Goal: Task Accomplishment & Management: Complete application form

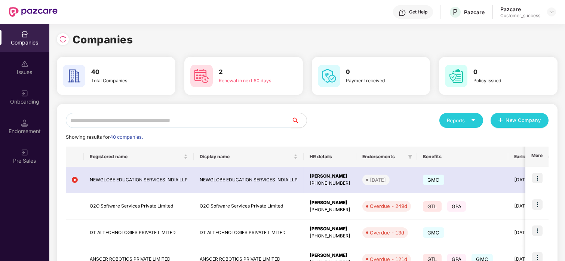
scroll to position [29, 0]
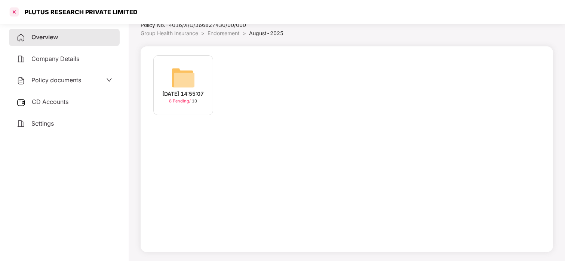
click at [12, 14] on div at bounding box center [14, 12] width 12 height 12
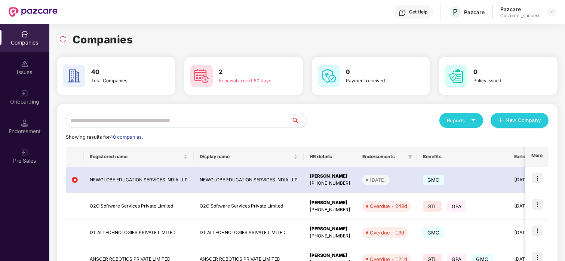
click at [22, 103] on div "Onboarding" at bounding box center [24, 101] width 49 height 7
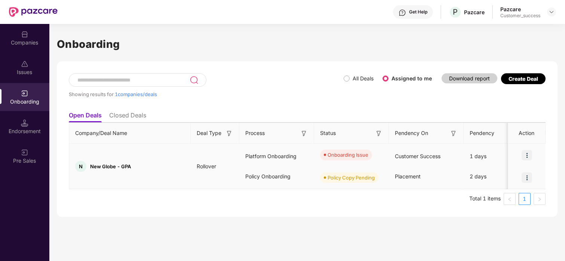
click at [526, 153] on img at bounding box center [527, 155] width 10 height 10
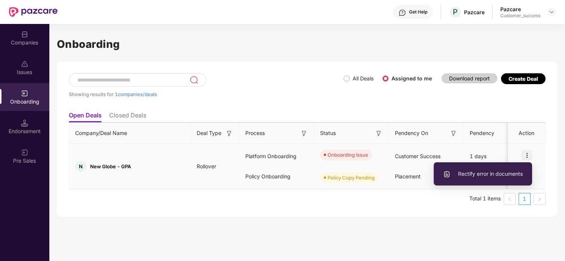
click at [489, 176] on span "Rectify error in documents" at bounding box center [483, 174] width 80 height 8
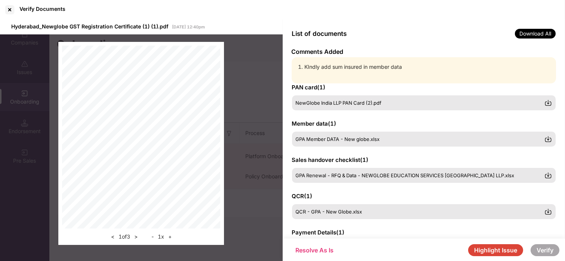
scroll to position [45, 0]
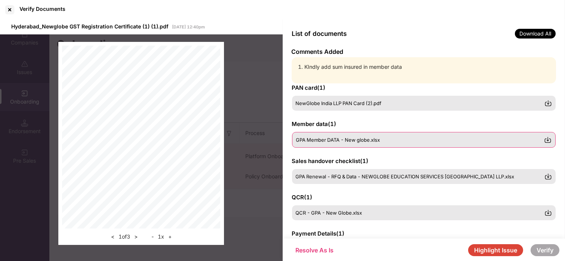
click at [341, 137] on span "GPA Member DATA - New globe.xlsx" at bounding box center [338, 140] width 84 height 6
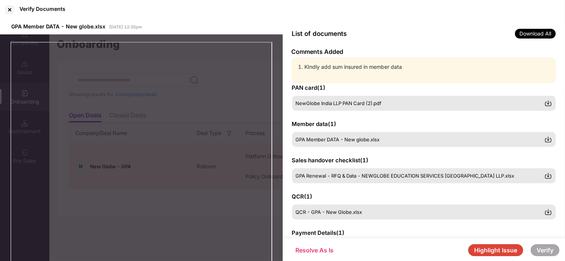
click at [514, 249] on button "Highlight Issue" at bounding box center [495, 250] width 55 height 12
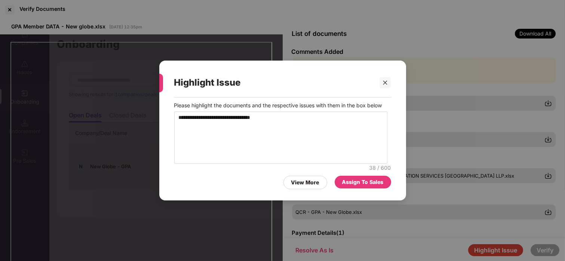
click at [349, 179] on div "Assign To Sales" at bounding box center [363, 182] width 42 height 8
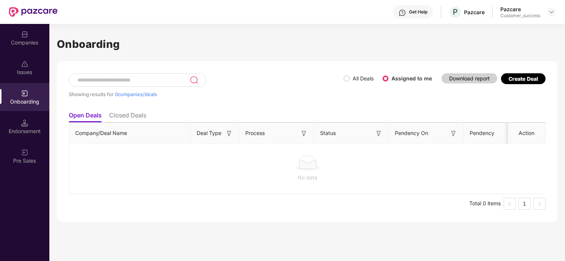
click at [41, 42] on div "Companies" at bounding box center [24, 42] width 49 height 7
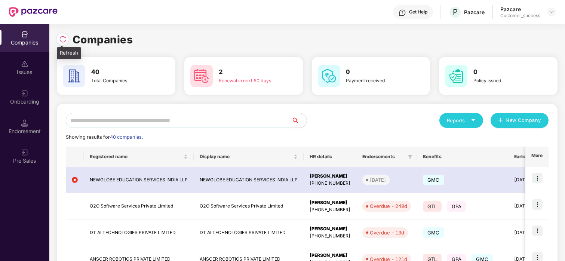
click at [60, 36] on img at bounding box center [62, 39] width 7 height 7
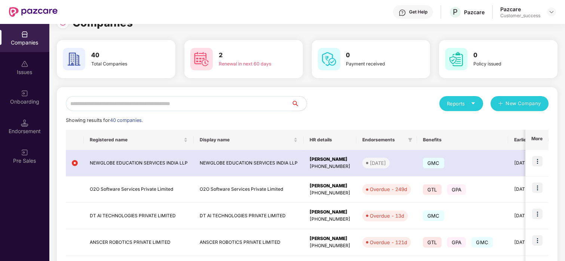
scroll to position [17, 0]
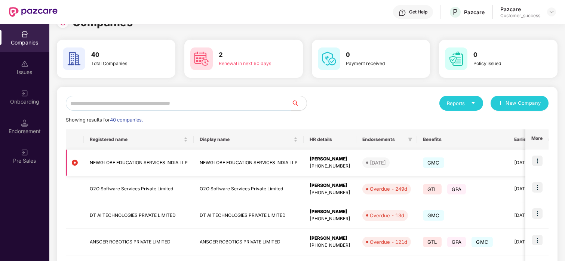
click at [535, 160] on img at bounding box center [537, 161] width 10 height 10
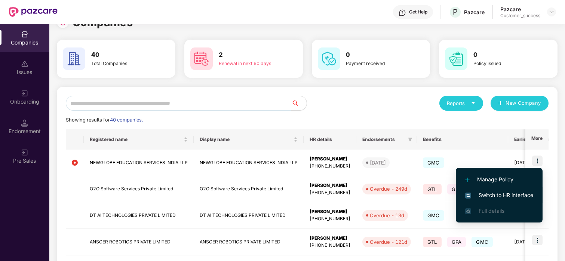
click at [472, 197] on span "Switch to HR interface" at bounding box center [499, 195] width 68 height 8
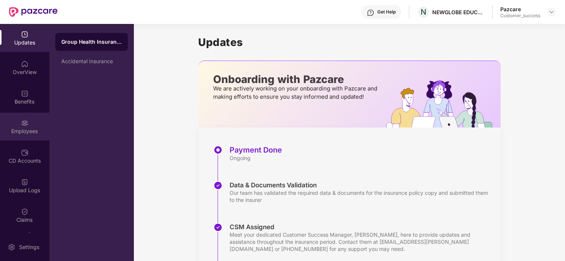
click at [15, 135] on div "Employees" at bounding box center [24, 130] width 49 height 7
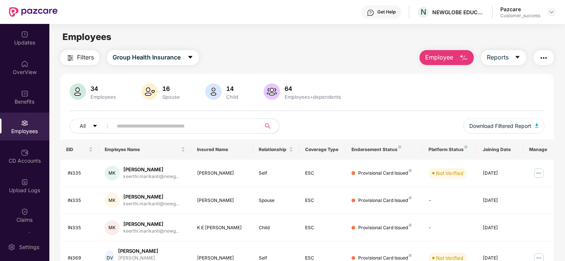
scroll to position [0, 0]
click at [546, 10] on div "Pazcare Customer_success" at bounding box center [528, 12] width 56 height 13
click at [551, 10] on img at bounding box center [551, 12] width 6 height 6
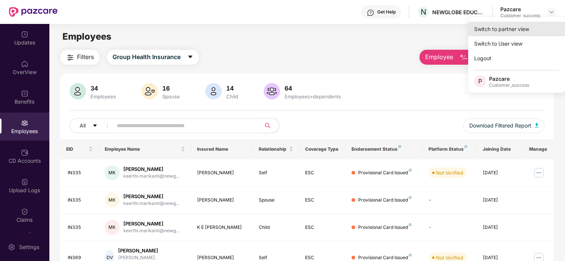
click at [512, 27] on div "Switch to partner view" at bounding box center [516, 29] width 97 height 15
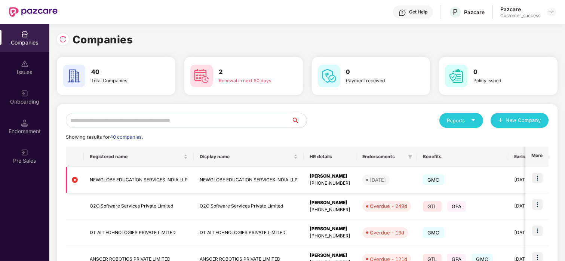
click at [533, 181] on img at bounding box center [537, 178] width 10 height 10
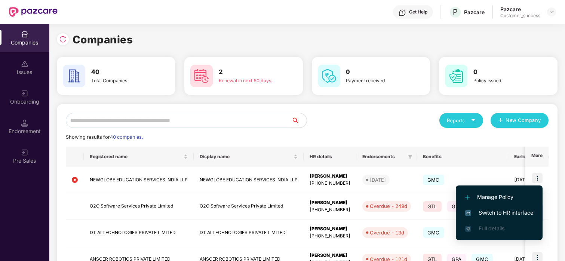
click at [490, 211] on span "Switch to HR interface" at bounding box center [499, 213] width 68 height 8
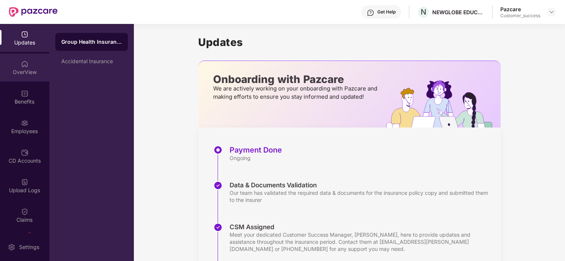
click at [24, 68] on div "OverView" at bounding box center [24, 67] width 49 height 28
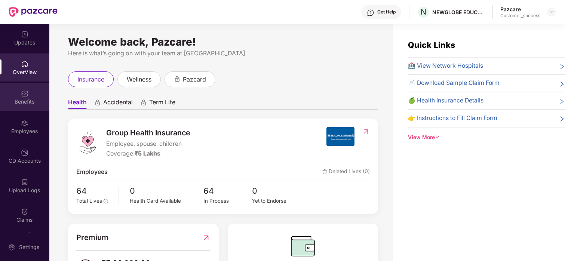
click at [14, 95] on div "Benefits" at bounding box center [24, 97] width 49 height 28
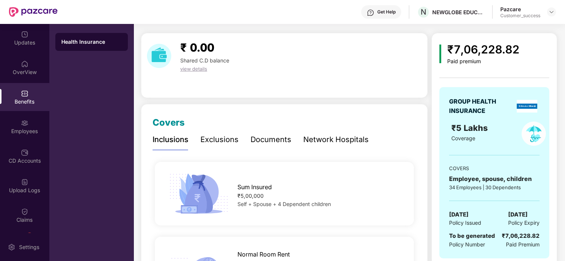
scroll to position [19, 0]
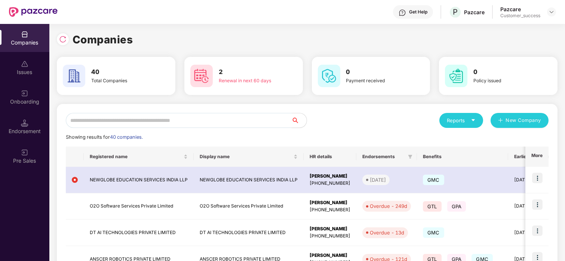
click at [89, 116] on input "text" at bounding box center [179, 120] width 226 height 15
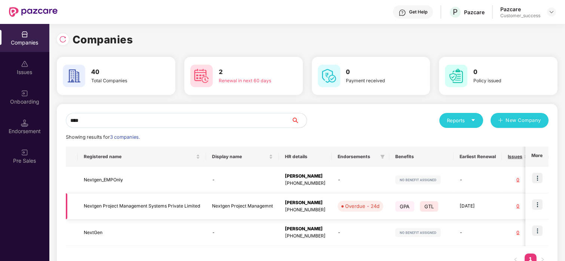
type input "****"
click at [538, 202] on img at bounding box center [537, 204] width 10 height 10
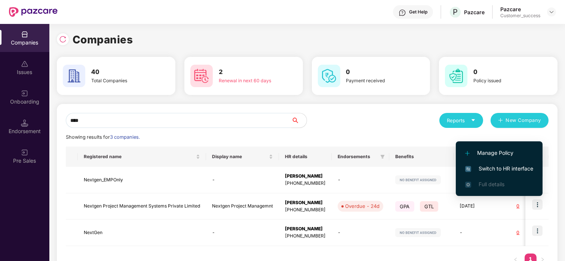
click at [508, 164] on li "Switch to HR interface" at bounding box center [499, 169] width 87 height 16
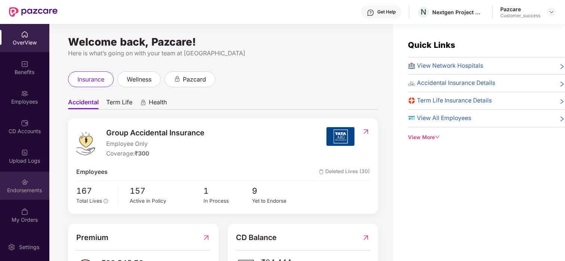
click at [20, 173] on div "Endorsements" at bounding box center [24, 186] width 49 height 28
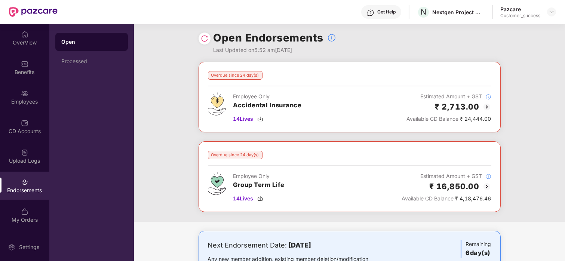
scroll to position [3, 0]
click at [12, 97] on div "Employees" at bounding box center [24, 97] width 49 height 28
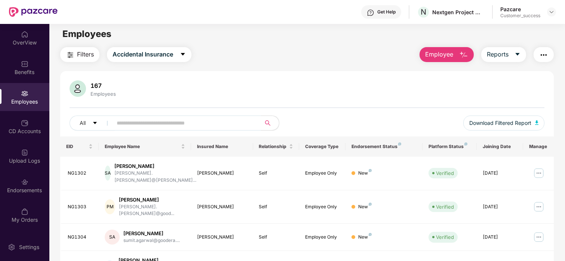
click at [171, 125] on input "text" at bounding box center [184, 122] width 134 height 11
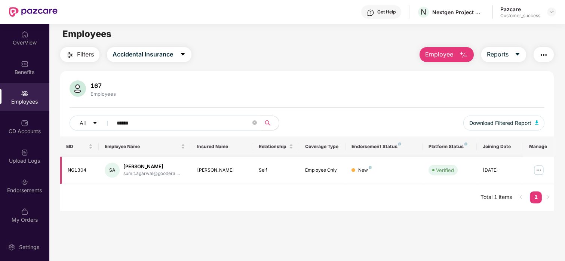
type input "******"
click at [540, 166] on img at bounding box center [539, 170] width 12 height 12
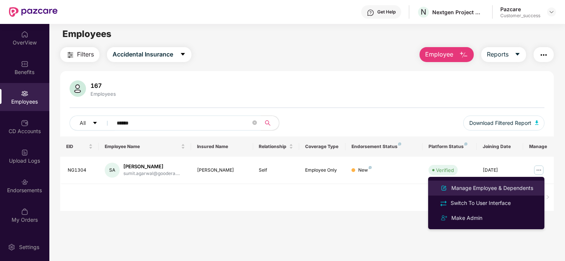
click at [489, 190] on div "Manage Employee & Dependents" at bounding box center [492, 188] width 85 height 8
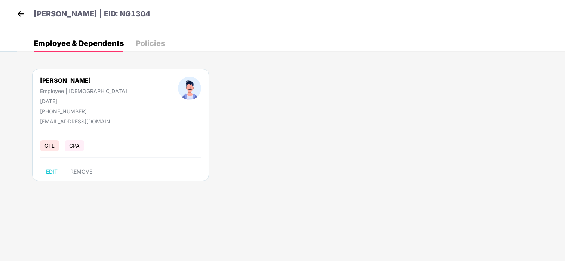
click at [151, 42] on div "Policies" at bounding box center [150, 43] width 29 height 7
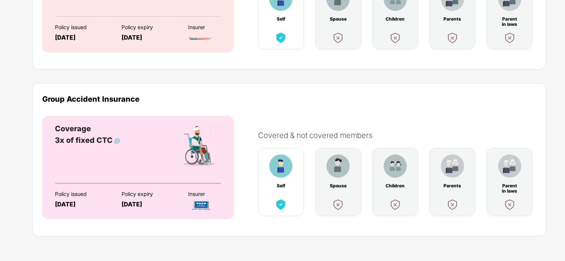
scroll to position [0, 0]
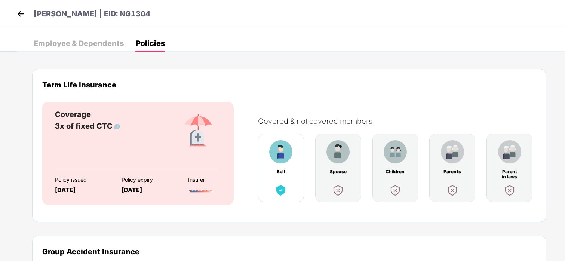
click at [50, 40] on div "Employee & Dependents" at bounding box center [79, 43] width 90 height 7
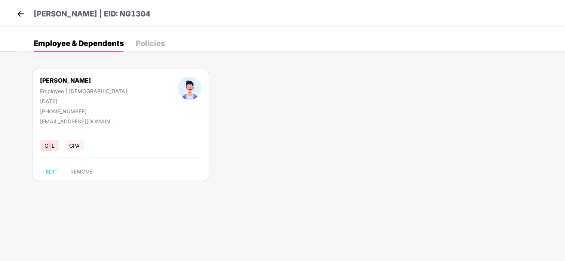
click at [131, 16] on p "[PERSON_NAME] | EID: NG1304" at bounding box center [92, 14] width 117 height 12
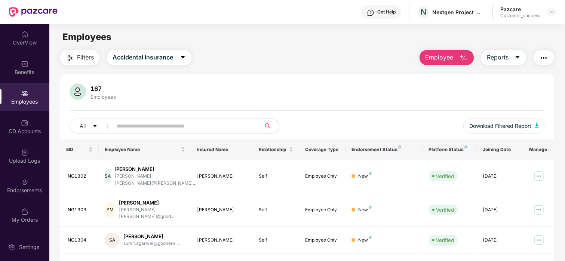
click at [121, 127] on input "text" at bounding box center [184, 125] width 134 height 11
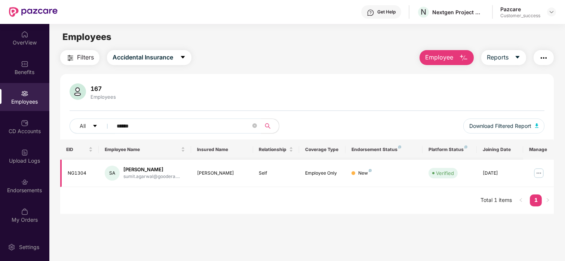
type input "*****"
click at [535, 169] on img at bounding box center [539, 173] width 12 height 12
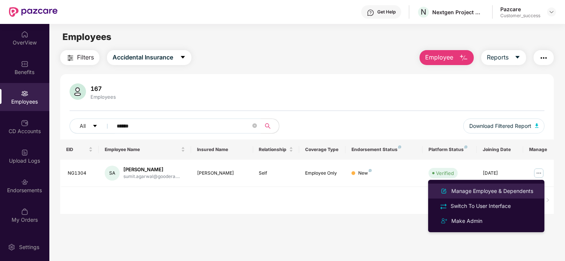
click at [473, 188] on div "Manage Employee & Dependents" at bounding box center [492, 191] width 85 height 8
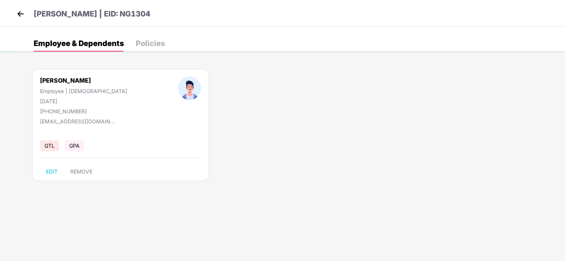
click at [123, 10] on p "[PERSON_NAME] | EID: NG1304" at bounding box center [92, 14] width 117 height 12
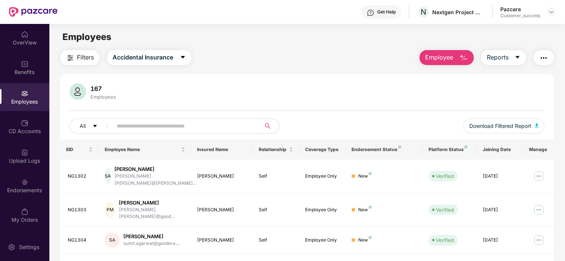
click at [134, 122] on input "text" at bounding box center [184, 125] width 134 height 11
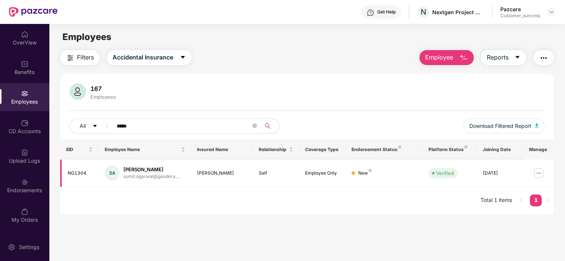
type input "*****"
click at [541, 174] on img at bounding box center [539, 173] width 12 height 12
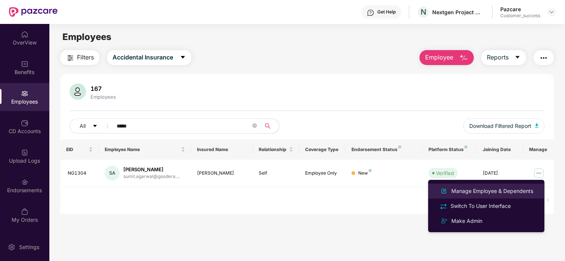
click at [486, 187] on div "Manage Employee & Dependents" at bounding box center [492, 191] width 85 height 8
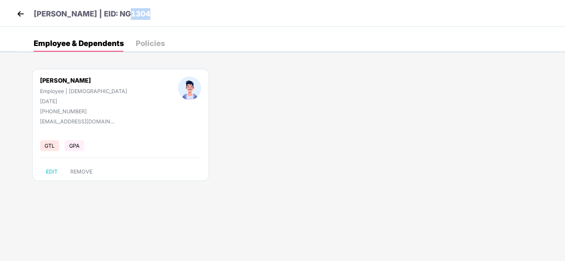
drag, startPoint x: 123, startPoint y: 13, endPoint x: 143, endPoint y: 14, distance: 19.8
click at [143, 14] on div "[PERSON_NAME] | EID: NG1304" at bounding box center [282, 13] width 565 height 27
click at [154, 17] on div "[PERSON_NAME] | EID: NG1304" at bounding box center [282, 13] width 565 height 27
drag, startPoint x: 154, startPoint y: 17, endPoint x: 112, endPoint y: 11, distance: 42.3
click at [112, 11] on div "[PERSON_NAME] | EID: NG1304" at bounding box center [282, 13] width 565 height 27
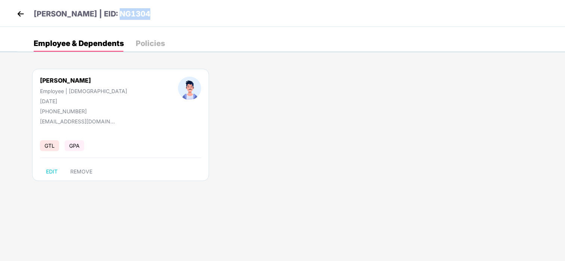
copy p "NG1304"
click at [26, 15] on header "[PERSON_NAME] | EID: NG1304" at bounding box center [82, 14] width 135 height 13
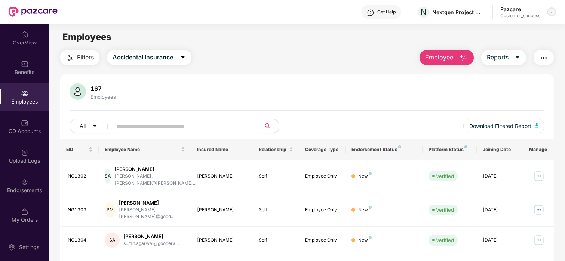
click at [550, 15] on div at bounding box center [551, 11] width 9 height 9
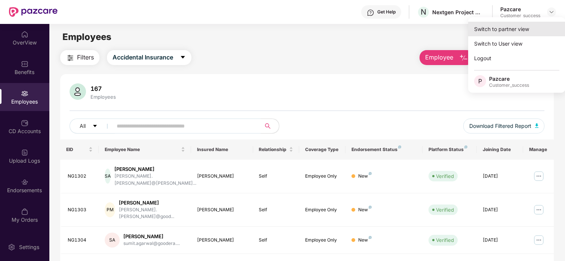
click at [504, 35] on div "Switch to partner view" at bounding box center [516, 29] width 97 height 15
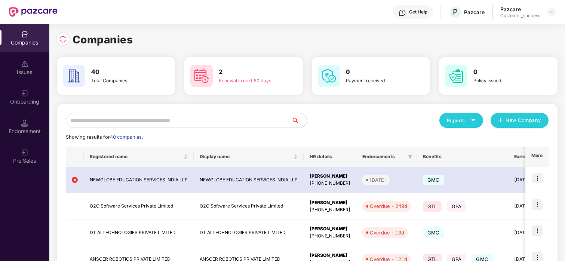
click at [215, 125] on input "text" at bounding box center [179, 120] width 226 height 15
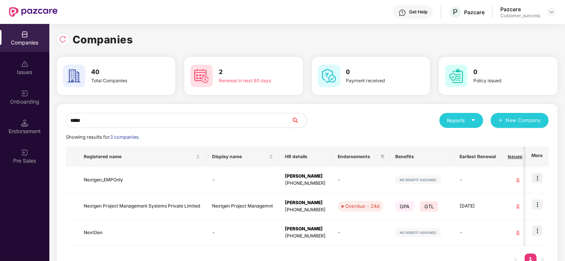
type input "*****"
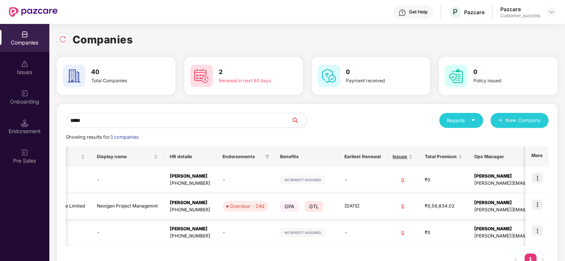
scroll to position [0, 120]
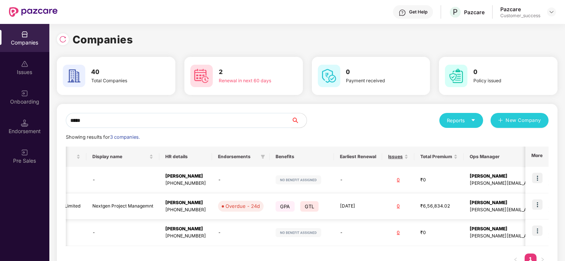
click at [538, 201] on img at bounding box center [537, 204] width 10 height 10
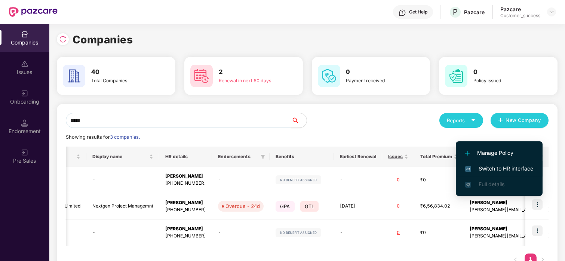
click at [512, 171] on span "Switch to HR interface" at bounding box center [499, 169] width 68 height 8
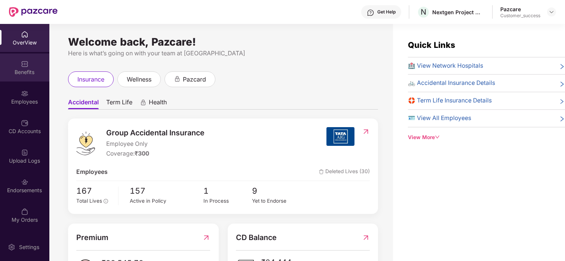
click at [23, 70] on div "Benefits" at bounding box center [24, 71] width 49 height 7
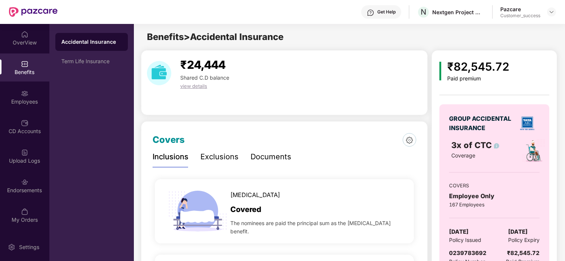
scroll to position [0, 0]
click at [73, 57] on div "Term Life Insurance" at bounding box center [91, 61] width 73 height 18
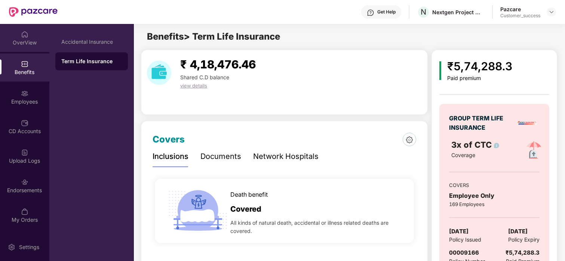
click at [22, 44] on div "OverView" at bounding box center [24, 42] width 49 height 7
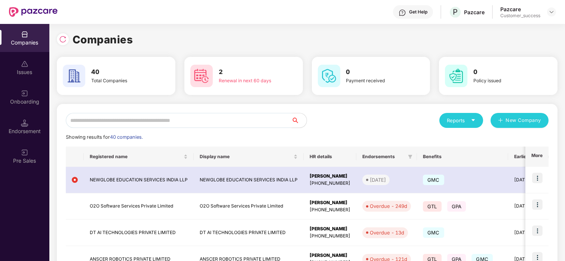
type input "*"
click at [82, 117] on input "*" at bounding box center [179, 120] width 226 height 15
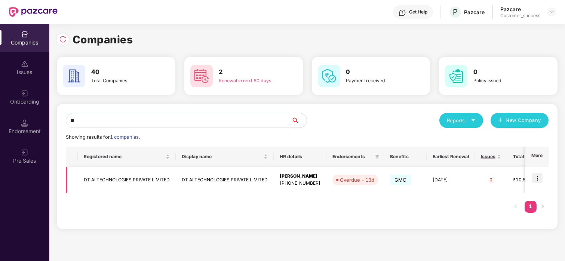
type input "**"
click at [546, 182] on td at bounding box center [536, 180] width 23 height 27
click at [537, 177] on img at bounding box center [537, 178] width 10 height 10
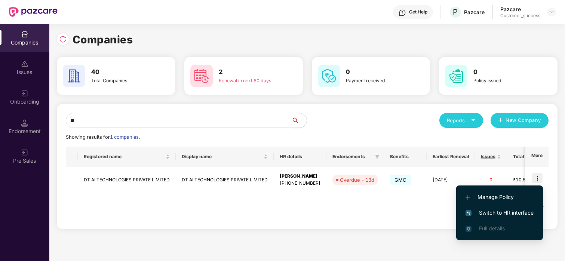
click at [474, 216] on span "Switch to HR interface" at bounding box center [499, 213] width 68 height 8
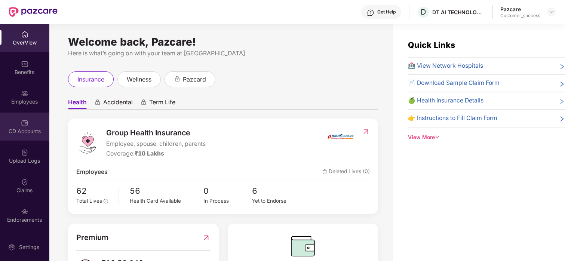
click at [28, 125] on div "CD Accounts" at bounding box center [24, 127] width 49 height 28
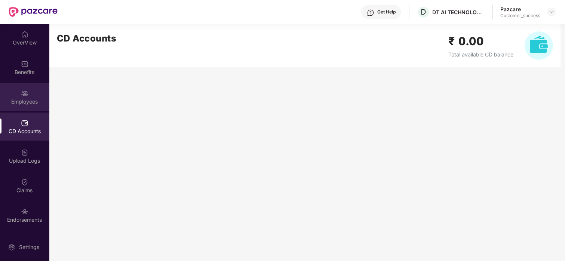
click at [25, 93] on img at bounding box center [24, 93] width 7 height 7
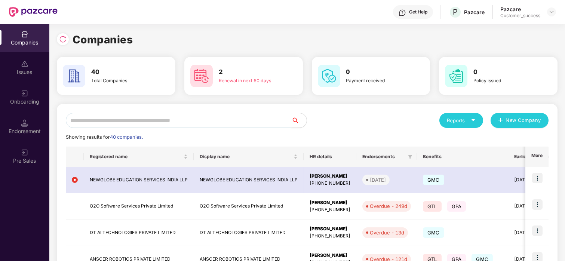
click at [139, 122] on input "text" at bounding box center [179, 120] width 226 height 15
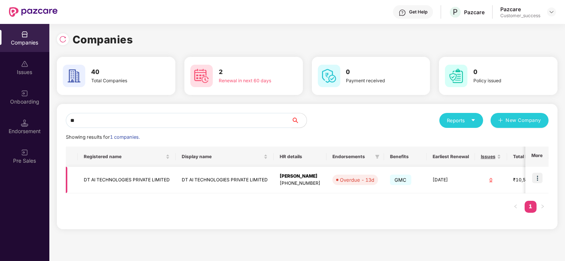
type input "**"
click at [91, 184] on td "DT AI TECHNOLOGIES PRIVATE LIMITED" at bounding box center [127, 180] width 98 height 27
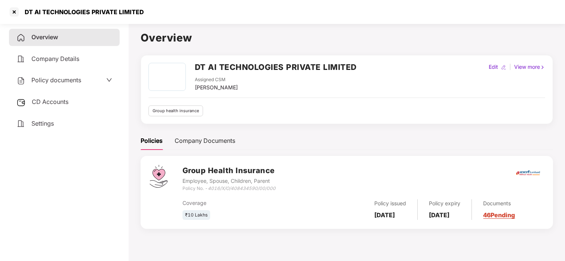
click at [69, 84] on div "Policy documents" at bounding box center [48, 81] width 65 height 10
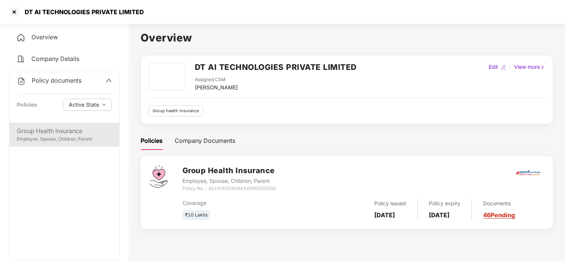
click at [50, 129] on div "Group Health Insurance" at bounding box center [64, 130] width 95 height 9
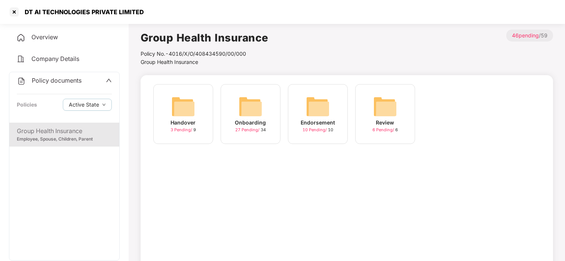
click at [237, 93] on div "Onboarding 27 Pending / 34" at bounding box center [251, 114] width 60 height 60
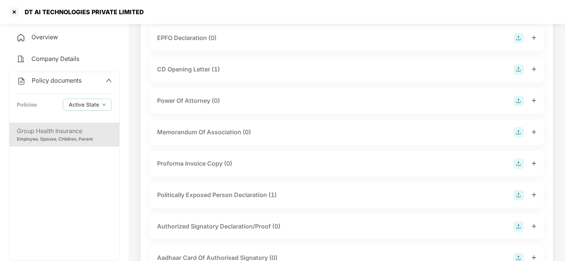
scroll to position [626, 0]
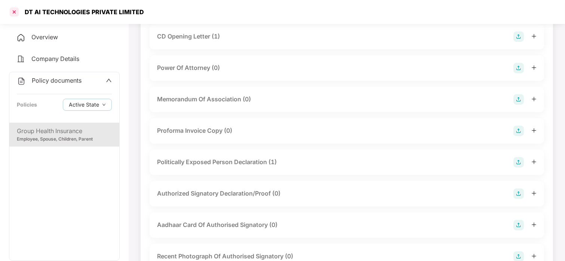
click at [14, 15] on div at bounding box center [14, 12] width 12 height 12
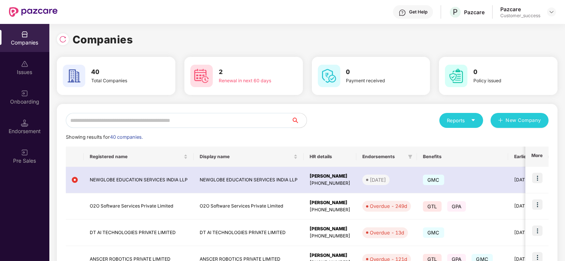
scroll to position [0, 0]
click at [190, 123] on input "text" at bounding box center [179, 120] width 226 height 15
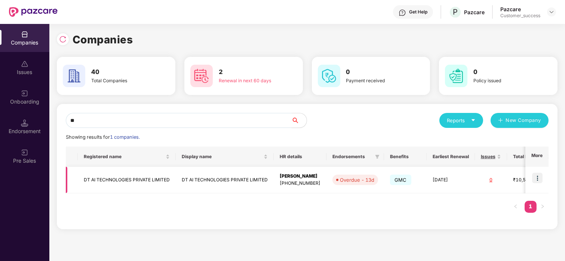
type input "**"
click at [532, 178] on img at bounding box center [537, 178] width 10 height 10
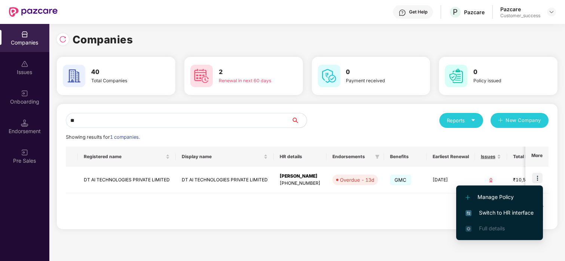
click at [476, 207] on li "Switch to HR interface" at bounding box center [499, 213] width 87 height 16
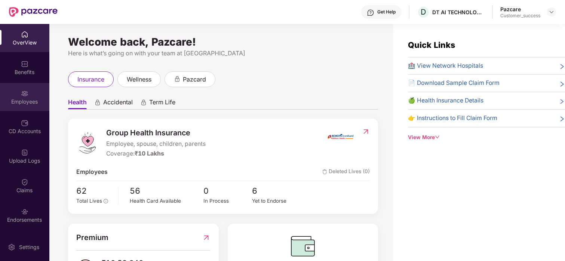
click at [21, 94] on img at bounding box center [24, 93] width 7 height 7
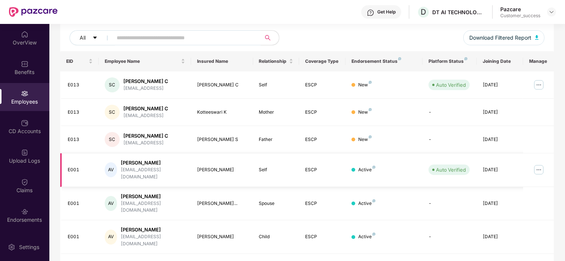
scroll to position [89, 0]
click at [25, 207] on div at bounding box center [24, 210] width 7 height 7
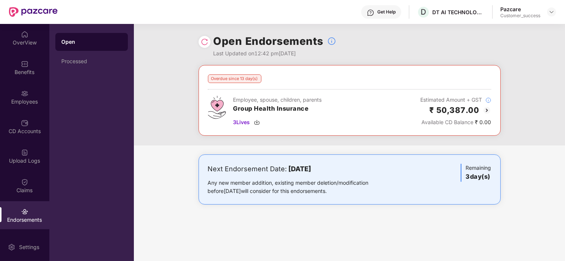
click at [488, 108] on img at bounding box center [486, 110] width 9 height 9
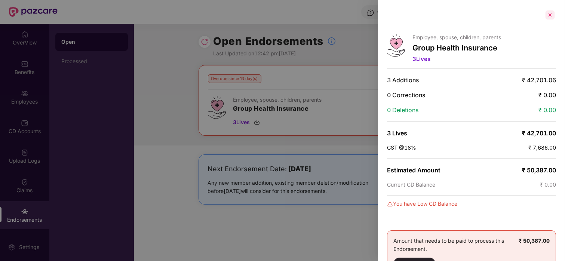
click at [548, 13] on div at bounding box center [550, 15] width 12 height 12
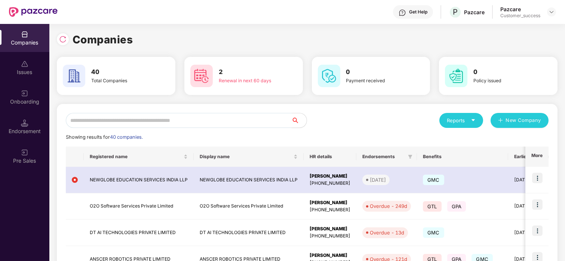
click at [108, 117] on input "text" at bounding box center [179, 120] width 226 height 15
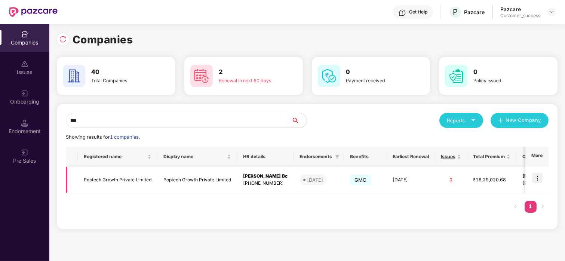
type input "***"
click at [540, 175] on img at bounding box center [537, 178] width 10 height 10
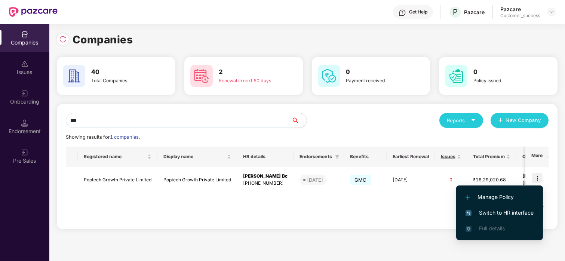
click at [488, 210] on span "Switch to HR interface" at bounding box center [499, 213] width 68 height 8
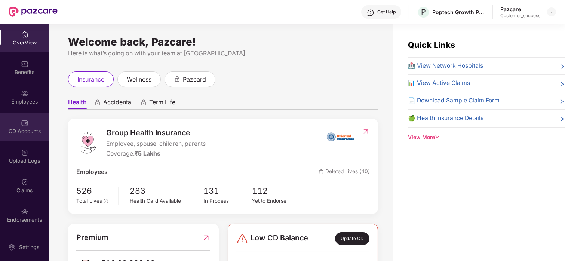
click at [21, 113] on div "CD Accounts" at bounding box center [24, 127] width 49 height 28
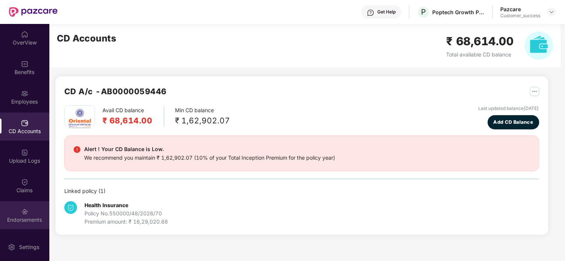
click at [15, 206] on div "Endorsements" at bounding box center [24, 215] width 49 height 28
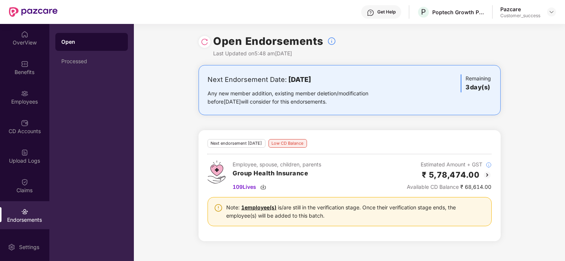
click at [487, 173] on img at bounding box center [487, 174] width 9 height 9
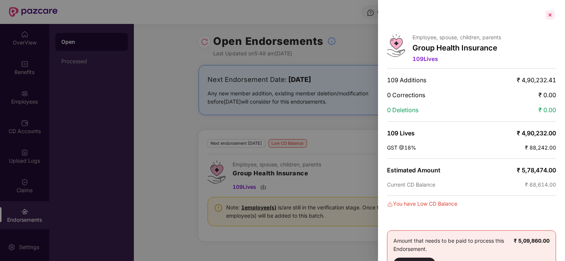
click at [549, 12] on div at bounding box center [550, 15] width 12 height 12
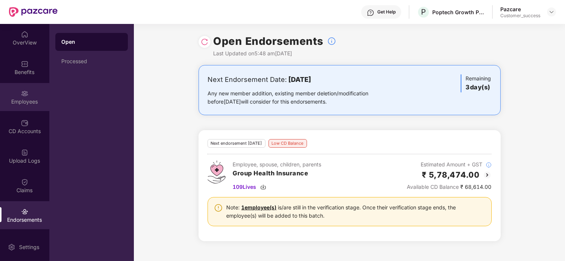
click at [22, 92] on img at bounding box center [24, 93] width 7 height 7
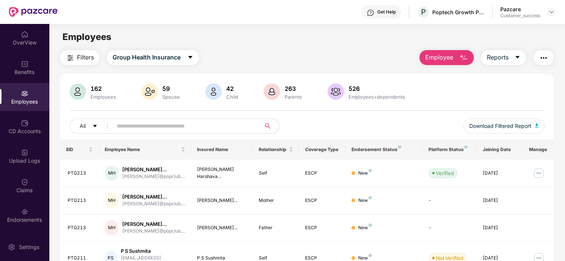
click at [456, 60] on button "Employee" at bounding box center [447, 57] width 54 height 15
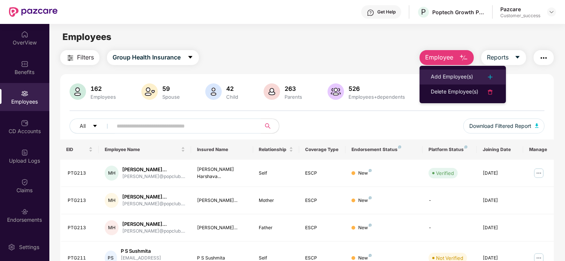
click at [447, 79] on div "Add Employee(s)" at bounding box center [452, 77] width 42 height 9
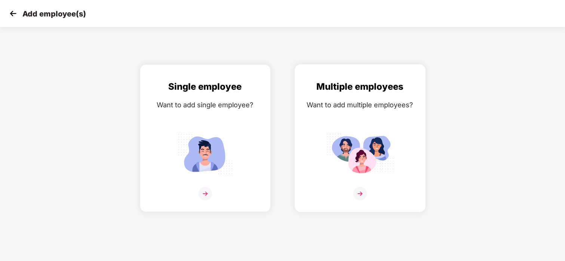
click at [368, 167] on img at bounding box center [359, 153] width 67 height 47
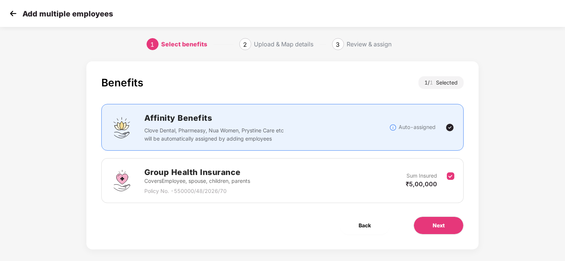
scroll to position [7, 0]
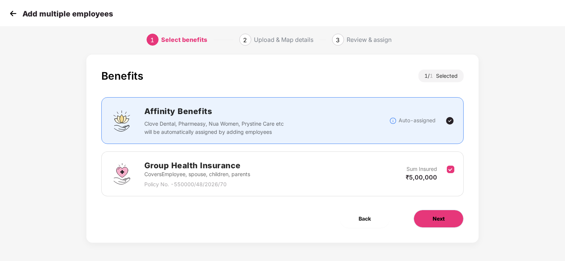
click at [451, 224] on button "Next" at bounding box center [439, 219] width 50 height 18
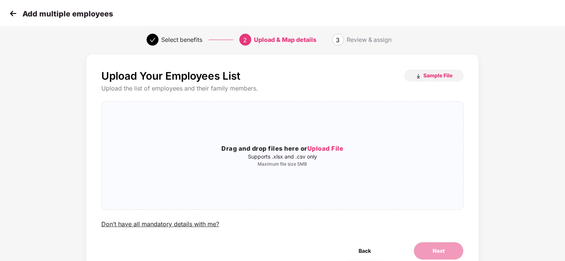
scroll to position [0, 0]
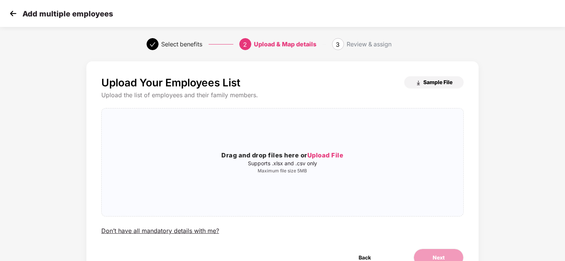
click at [427, 84] on span "Sample File" at bounding box center [437, 82] width 29 height 7
click at [307, 156] on h3 "Drag and drop files here or Upload File" at bounding box center [283, 156] width 362 height 10
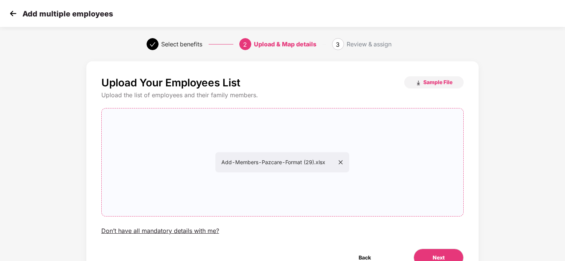
scroll to position [39, 0]
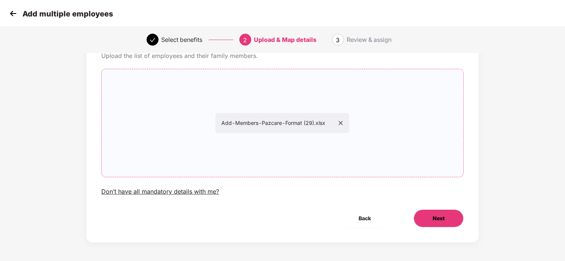
click at [443, 217] on span "Next" at bounding box center [439, 218] width 12 height 8
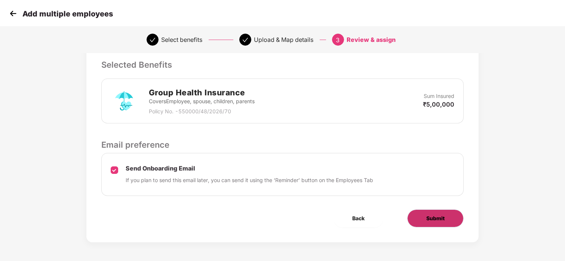
scroll to position [156, 0]
click at [418, 211] on button "Submit" at bounding box center [435, 218] width 56 height 18
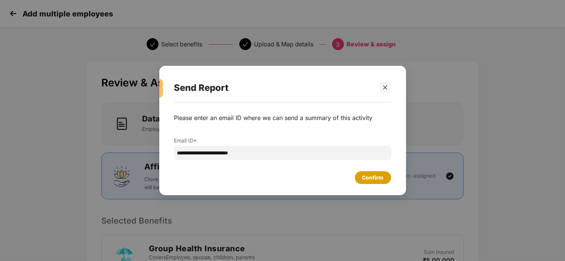
click at [368, 180] on div "Confirm" at bounding box center [372, 177] width 21 height 8
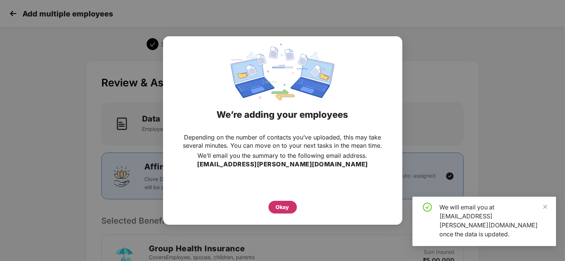
click at [283, 208] on div "Okay" at bounding box center [282, 207] width 13 height 8
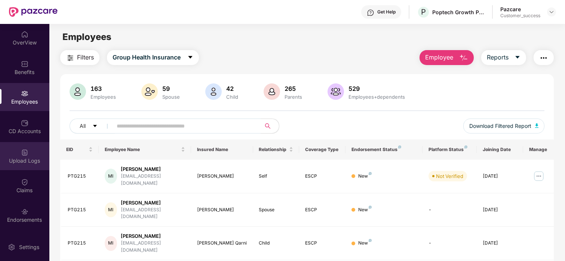
click at [22, 157] on div "Upload Logs" at bounding box center [24, 160] width 49 height 7
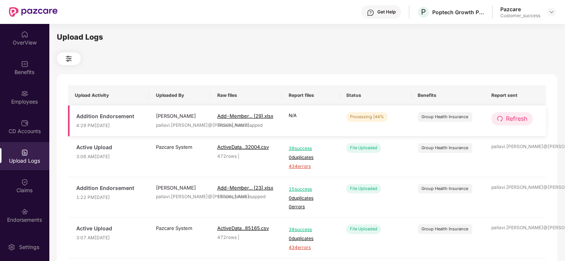
click at [509, 117] on span "Refresh" at bounding box center [516, 118] width 21 height 9
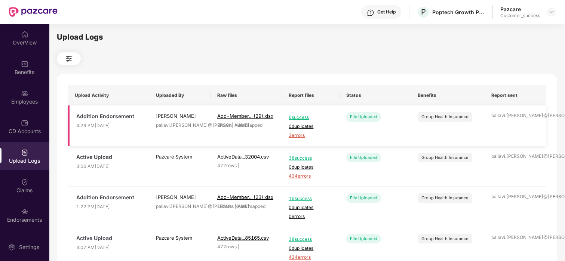
click at [301, 134] on span "3 errors" at bounding box center [311, 135] width 44 height 7
click at [38, 38] on div "OverView" at bounding box center [24, 38] width 49 height 28
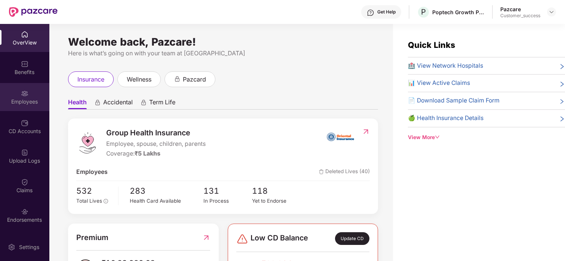
click at [22, 98] on div "Employees" at bounding box center [24, 101] width 49 height 7
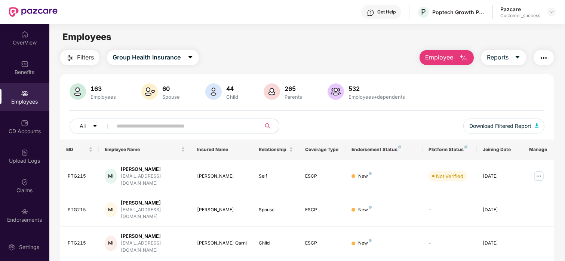
click at [449, 60] on span "Employee" at bounding box center [439, 57] width 28 height 9
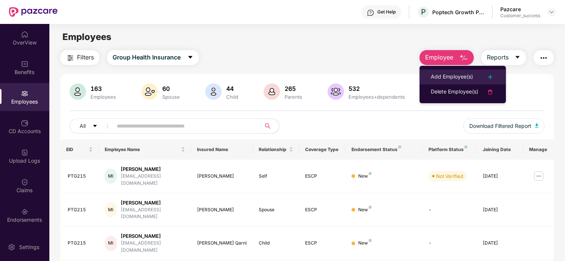
click at [459, 71] on li "Add Employee(s)" at bounding box center [463, 77] width 86 height 15
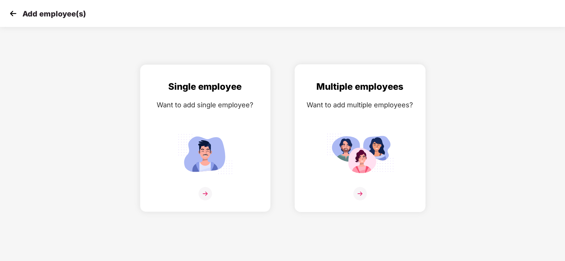
click at [363, 132] on img at bounding box center [359, 153] width 67 height 47
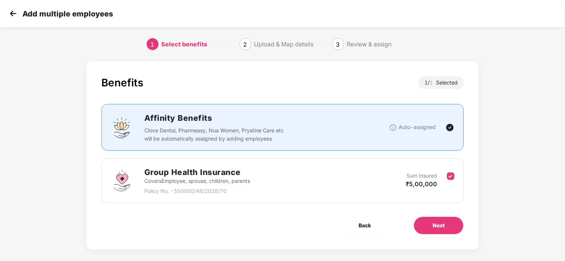
scroll to position [7, 0]
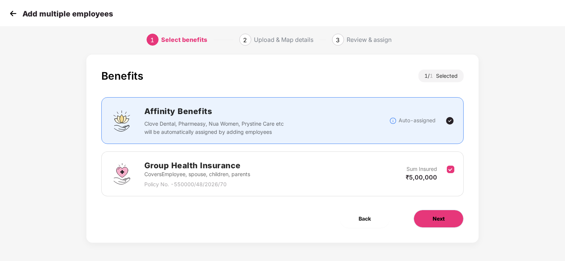
click at [441, 212] on button "Next" at bounding box center [439, 219] width 50 height 18
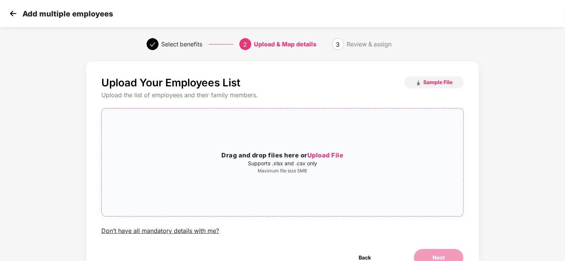
click at [326, 151] on span "Upload File" at bounding box center [325, 154] width 36 height 7
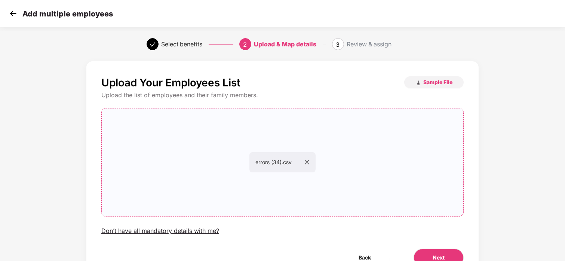
scroll to position [39, 0]
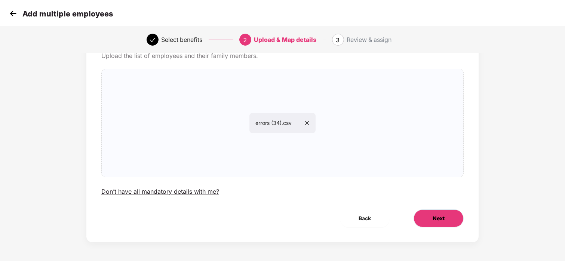
click at [439, 214] on span "Next" at bounding box center [439, 218] width 12 height 8
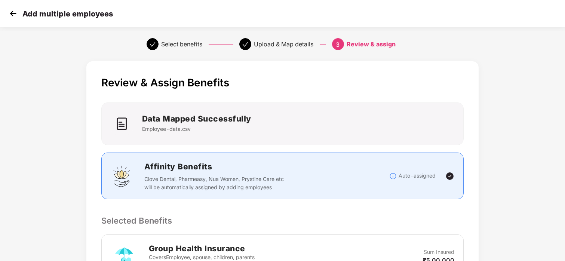
scroll to position [156, 0]
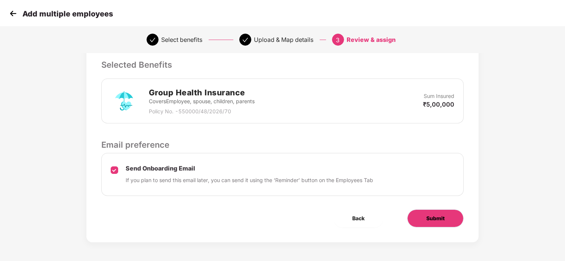
click at [428, 214] on span "Submit" at bounding box center [435, 218] width 18 height 8
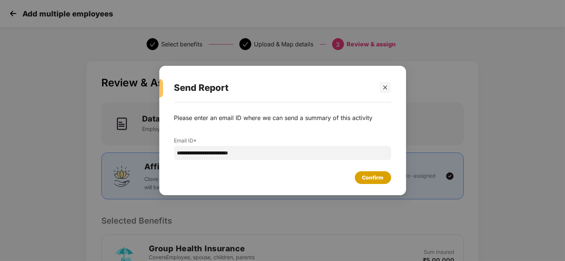
click at [375, 172] on div "Confirm" at bounding box center [373, 177] width 36 height 13
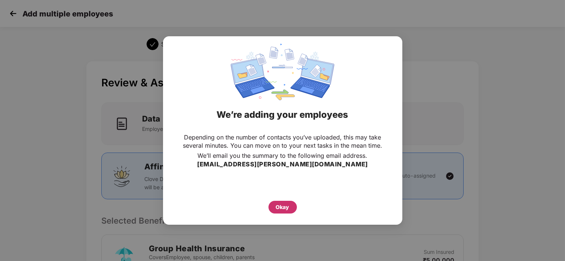
click at [279, 206] on div "Okay" at bounding box center [282, 207] width 13 height 8
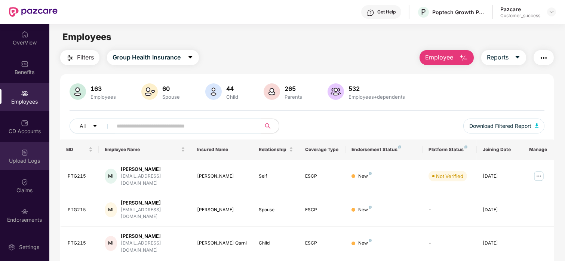
click at [33, 148] on div "Upload Logs" at bounding box center [24, 156] width 49 height 28
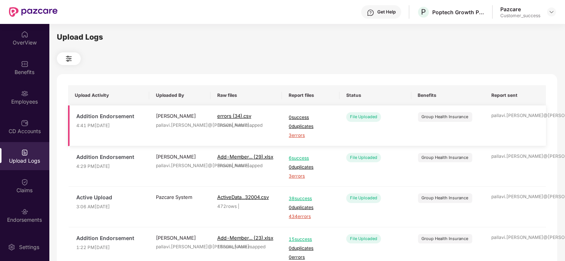
click at [302, 133] on span "3 errors" at bounding box center [311, 135] width 44 height 7
click at [30, 98] on div "Employees" at bounding box center [24, 101] width 49 height 7
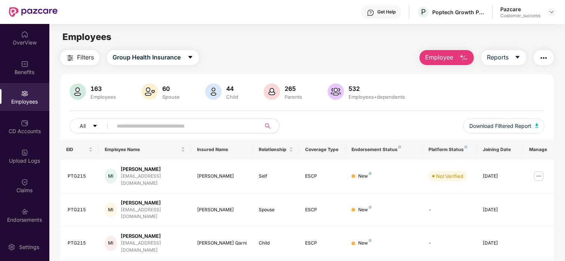
click at [439, 62] on button "Employee" at bounding box center [447, 57] width 54 height 15
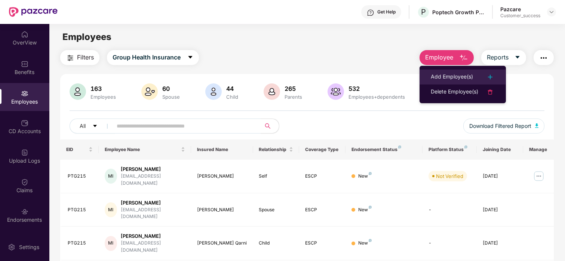
click at [440, 77] on div "Add Employee(s)" at bounding box center [452, 77] width 42 height 9
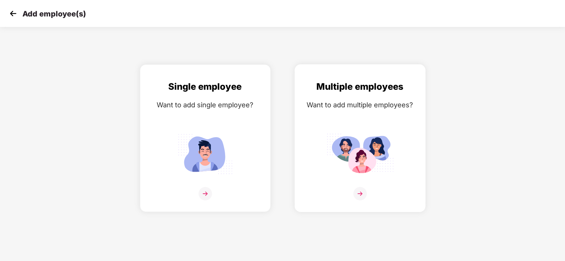
click at [345, 179] on div "Multiple employees Want to add multiple employees?" at bounding box center [359, 145] width 115 height 130
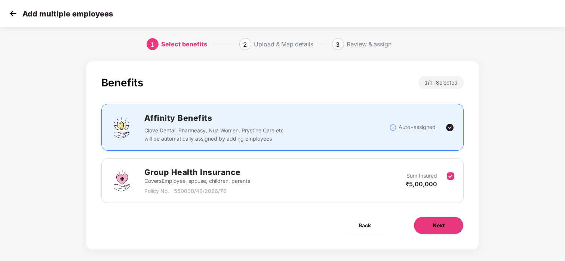
click at [461, 227] on button "Next" at bounding box center [439, 225] width 50 height 18
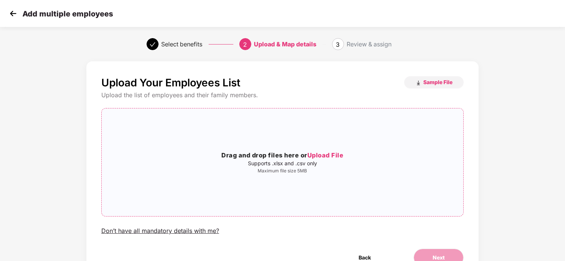
click at [343, 157] on span "Upload File" at bounding box center [325, 154] width 36 height 7
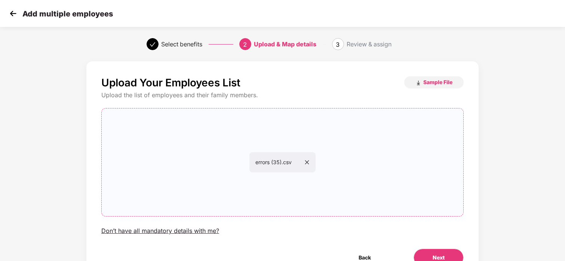
scroll to position [39, 0]
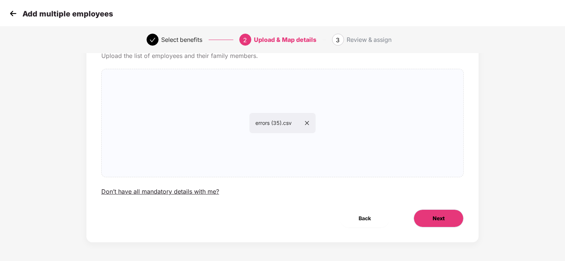
click at [431, 214] on button "Next" at bounding box center [439, 218] width 50 height 18
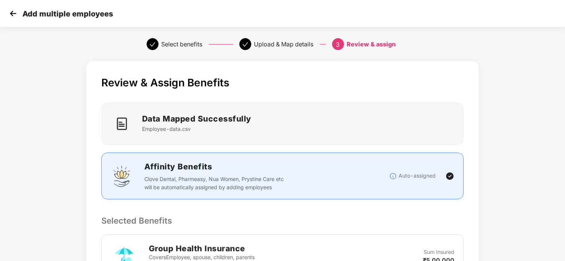
scroll to position [156, 0]
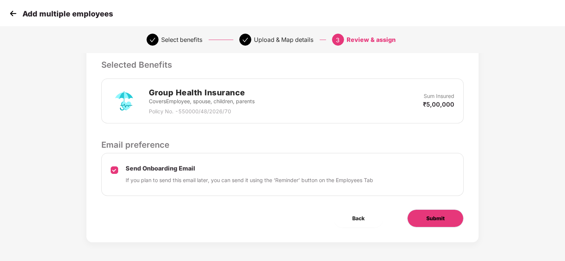
click at [434, 221] on span "Submit" at bounding box center [435, 218] width 18 height 8
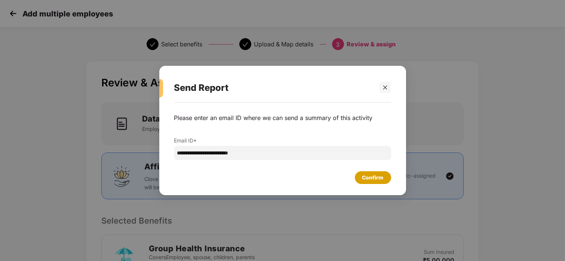
click at [363, 176] on div "Confirm" at bounding box center [372, 177] width 21 height 8
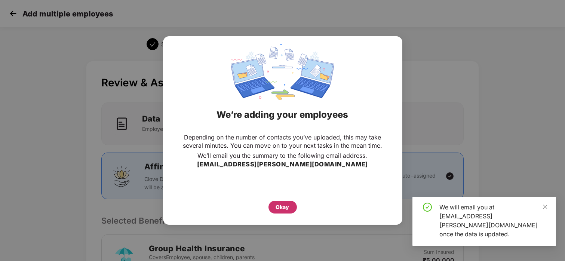
click at [277, 204] on div "Okay" at bounding box center [282, 207] width 13 height 8
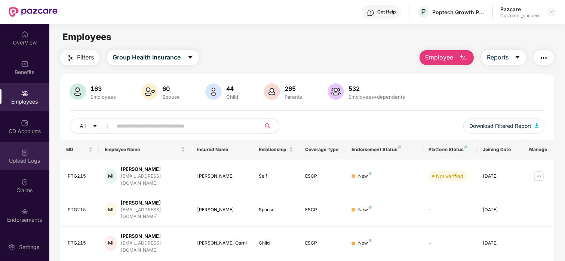
click at [28, 156] on div "Upload Logs" at bounding box center [24, 156] width 49 height 28
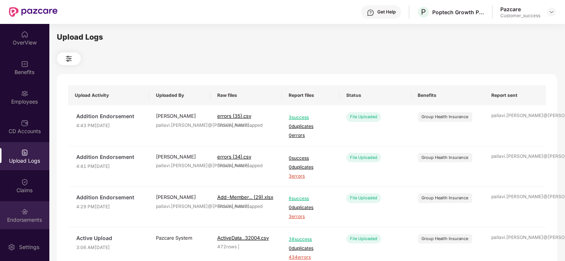
click at [26, 204] on div "Endorsements" at bounding box center [24, 215] width 49 height 28
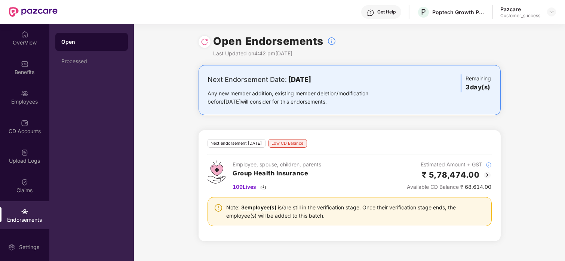
click at [484, 173] on img at bounding box center [487, 174] width 9 height 9
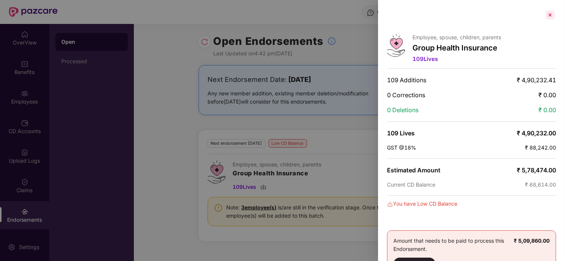
click at [551, 15] on div at bounding box center [550, 15] width 12 height 12
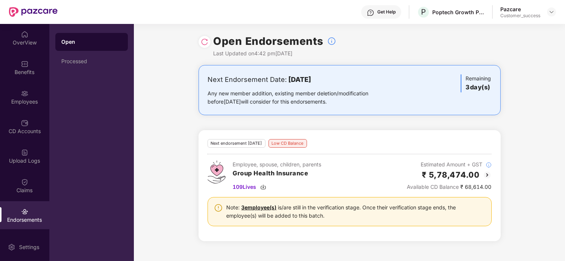
click at [192, 166] on div "Next Endorsement Date: [DATE] Any new member addition, existing member deletion…" at bounding box center [349, 157] width 431 height 185
click at [209, 40] on div at bounding box center [205, 42] width 12 height 12
click at [204, 39] on img at bounding box center [204, 41] width 7 height 7
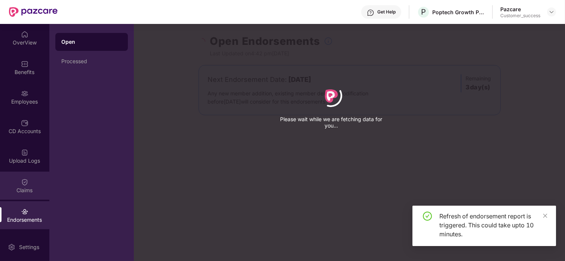
scroll to position [3, 0]
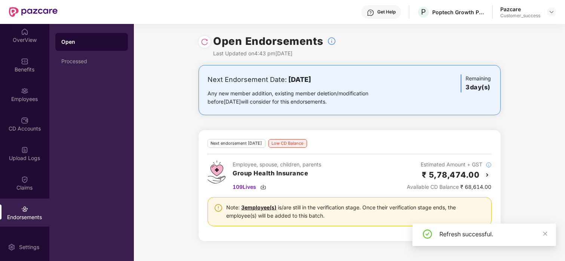
click at [206, 44] on img at bounding box center [204, 41] width 7 height 7
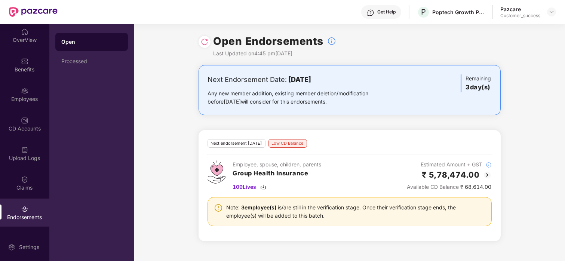
click at [206, 44] on img at bounding box center [204, 41] width 7 height 7
click at [488, 174] on img at bounding box center [487, 174] width 9 height 9
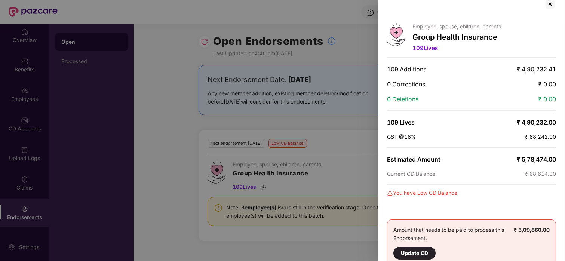
scroll to position [12, 0]
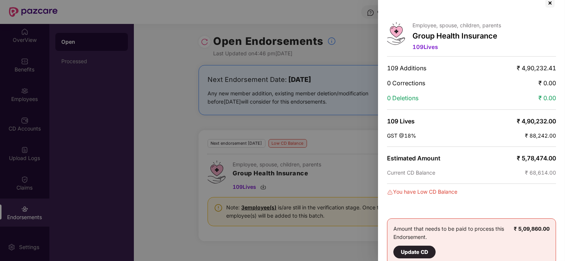
click at [346, 172] on div at bounding box center [282, 130] width 565 height 261
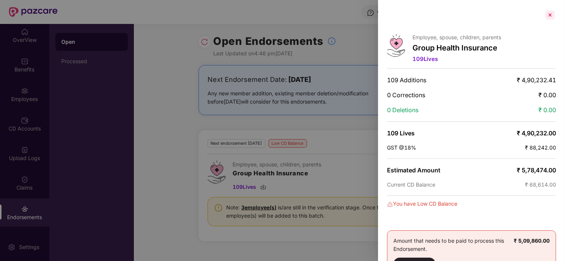
click at [552, 13] on div at bounding box center [550, 15] width 12 height 12
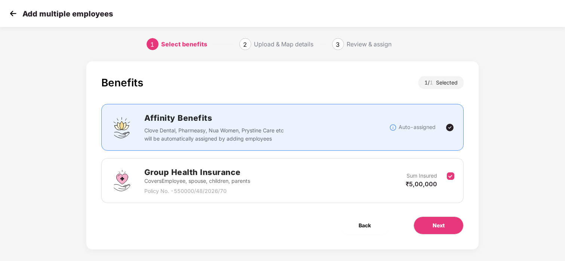
click at [10, 9] on img at bounding box center [12, 13] width 11 height 11
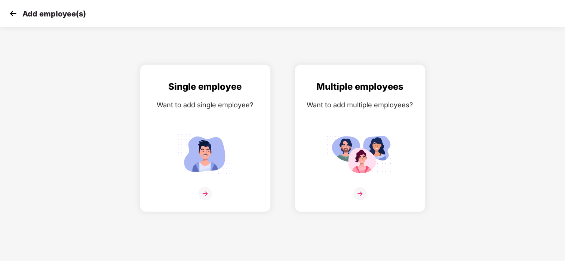
click at [10, 9] on img at bounding box center [12, 13] width 11 height 11
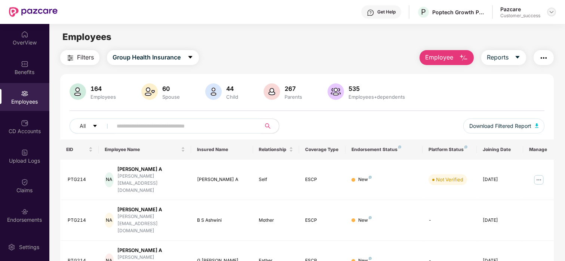
click at [548, 15] on img at bounding box center [551, 12] width 6 height 6
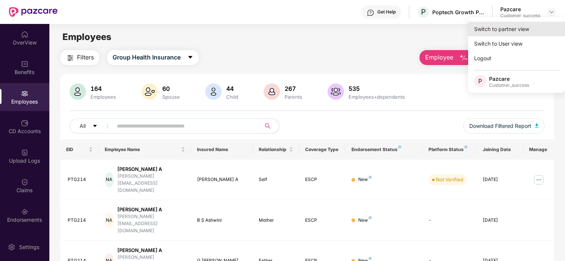
click at [505, 26] on div "Switch to partner view" at bounding box center [516, 29] width 97 height 15
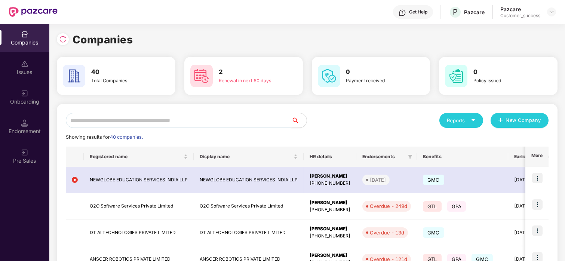
click at [156, 117] on input "text" at bounding box center [179, 120] width 226 height 15
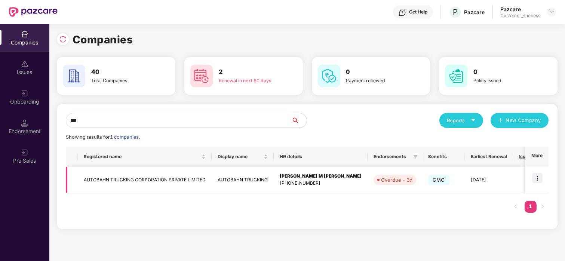
type input "***"
click at [538, 178] on img at bounding box center [537, 178] width 10 height 10
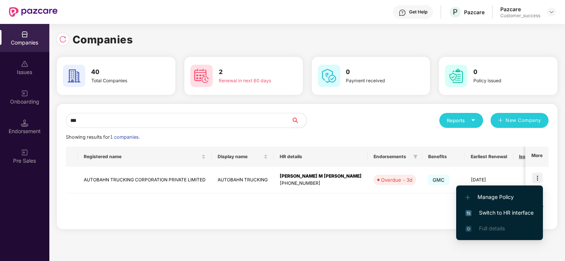
click at [483, 213] on span "Switch to HR interface" at bounding box center [499, 213] width 68 height 8
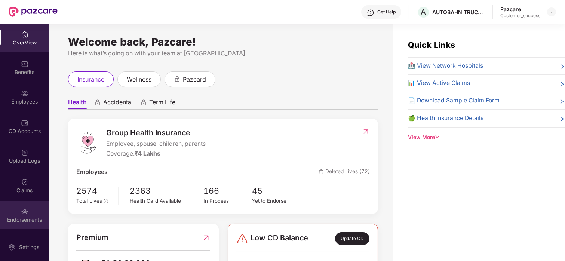
click at [39, 216] on div "Endorsements" at bounding box center [24, 219] width 49 height 7
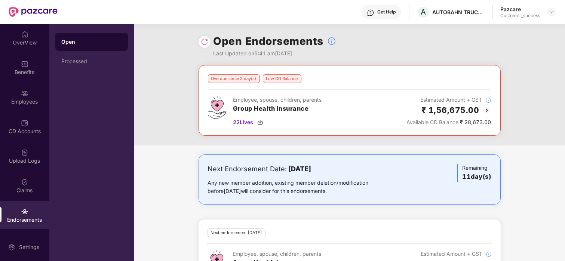
click at [208, 43] on img at bounding box center [204, 41] width 7 height 7
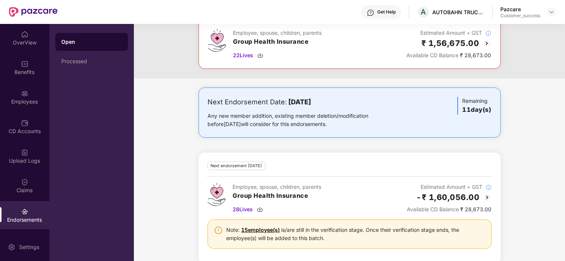
scroll to position [79, 0]
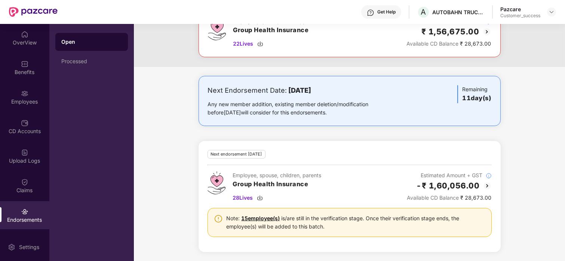
click at [486, 185] on img at bounding box center [487, 185] width 9 height 9
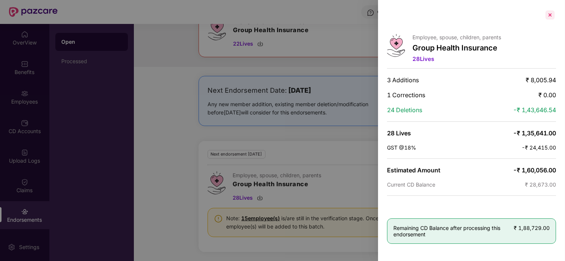
click at [551, 12] on div at bounding box center [550, 15] width 12 height 12
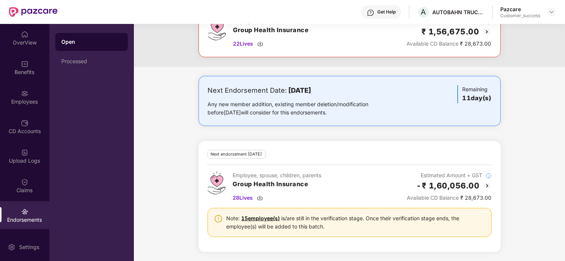
scroll to position [0, 0]
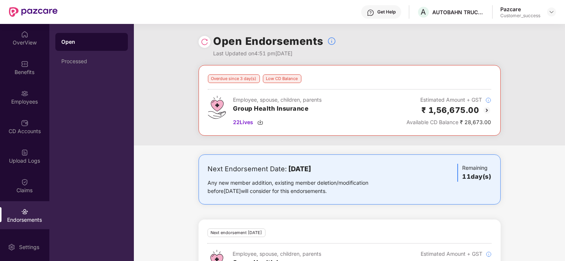
click at [204, 46] on div at bounding box center [205, 42] width 12 height 12
click at [204, 44] on img at bounding box center [204, 41] width 7 height 7
